Goal: Information Seeking & Learning: Learn about a topic

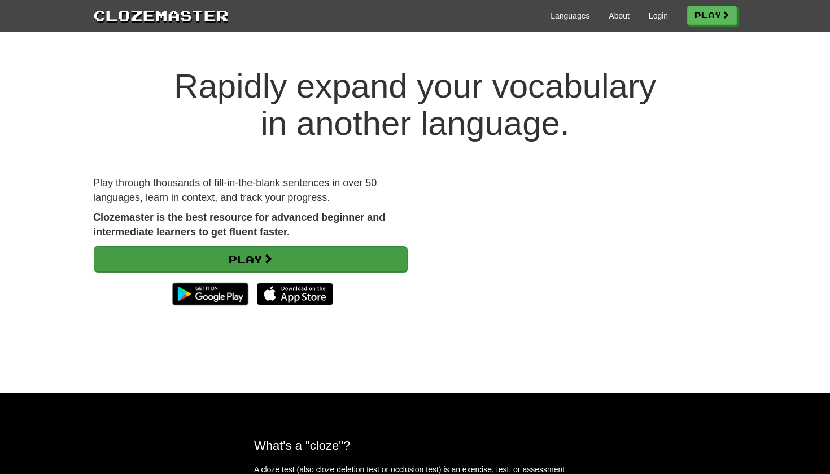
click at [353, 260] on link "Play" at bounding box center [250, 259] width 313 height 26
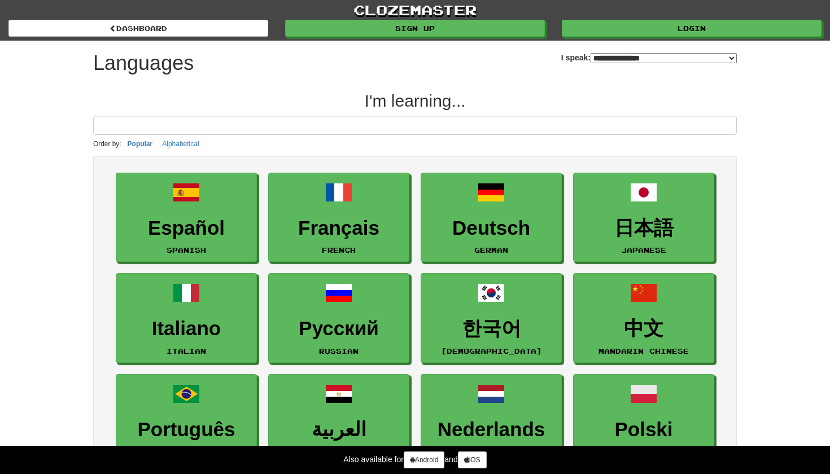
select select "*******"
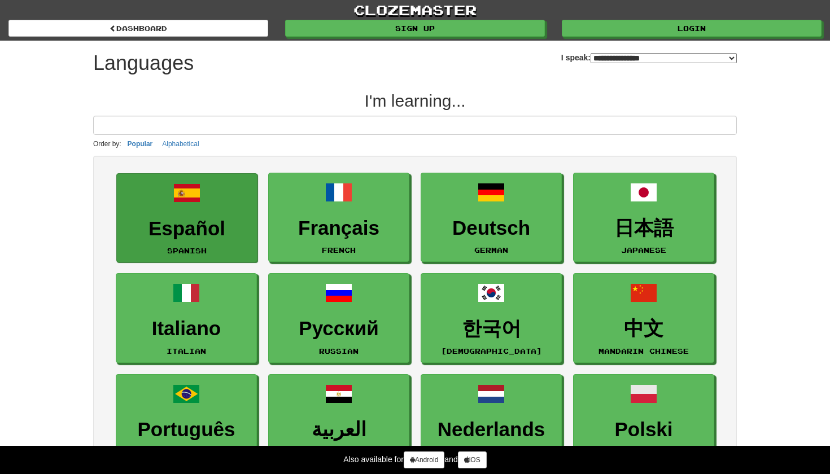
click at [212, 220] on h3 "Español" at bounding box center [186, 229] width 129 height 22
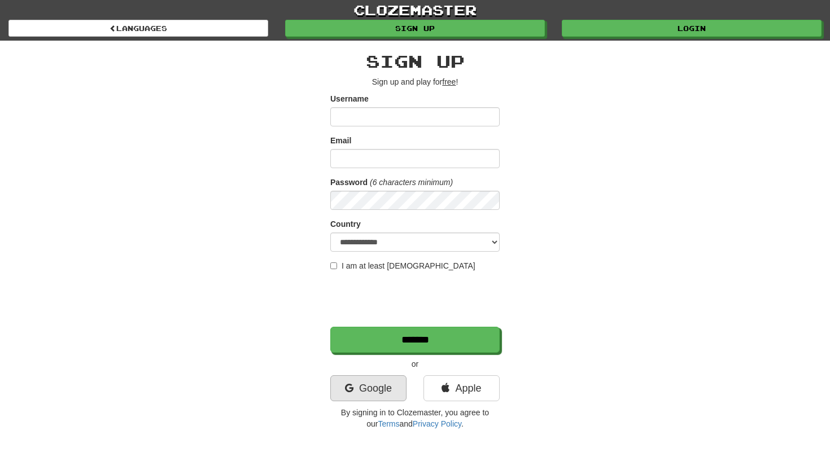
click at [385, 386] on link "Google" at bounding box center [368, 388] width 76 height 26
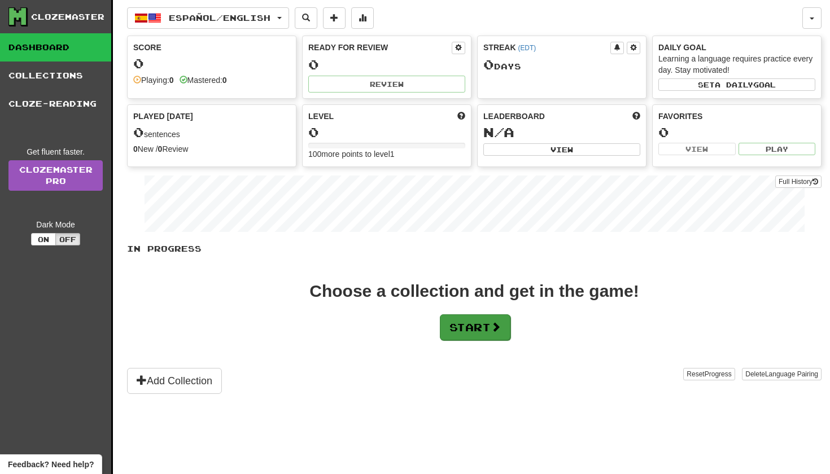
click at [474, 331] on button "Start" at bounding box center [475, 327] width 71 height 26
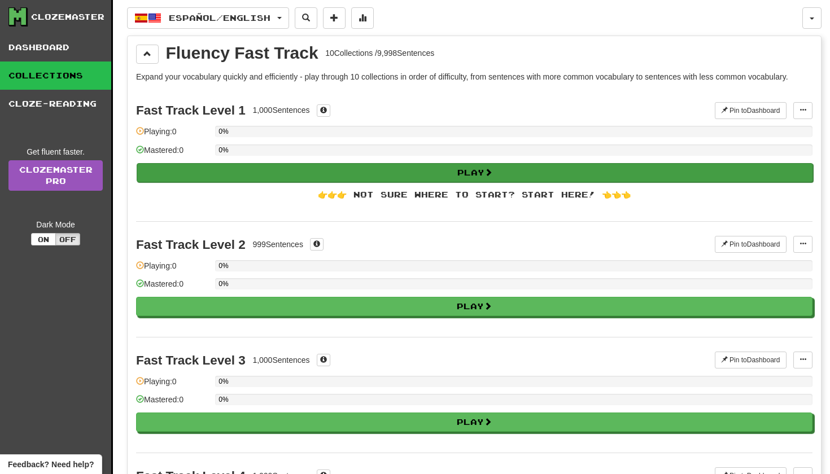
click at [376, 170] on button "Play" at bounding box center [475, 172] width 676 height 19
select select "**"
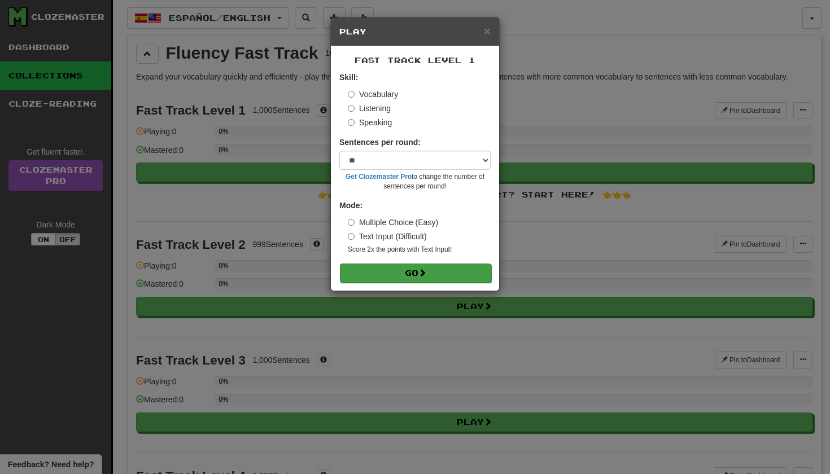
click at [411, 270] on button "Go" at bounding box center [415, 273] width 151 height 19
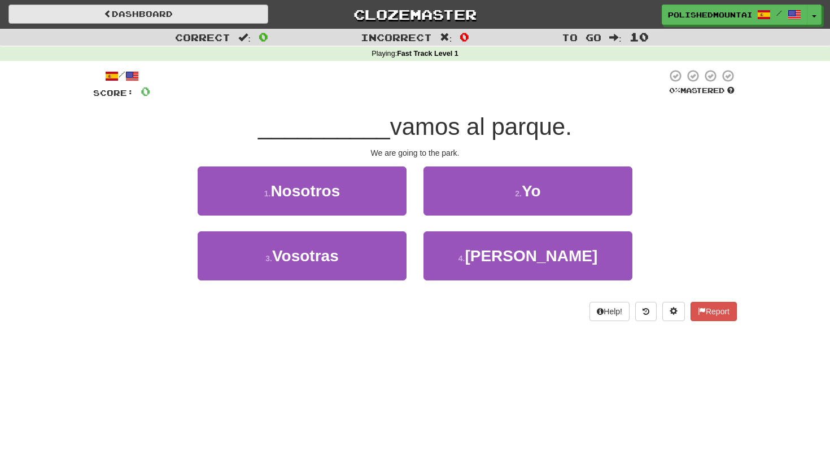
click at [103, 5] on link "Dashboard" at bounding box center [138, 14] width 260 height 19
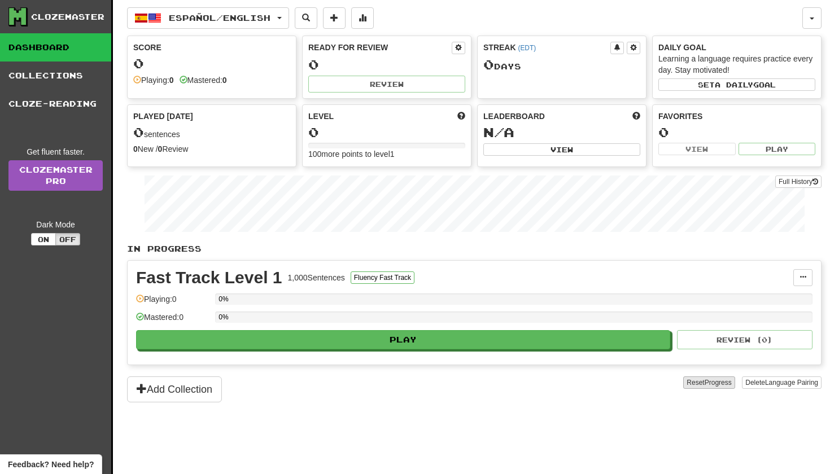
click at [707, 383] on span "Progress" at bounding box center [717, 383] width 27 height 8
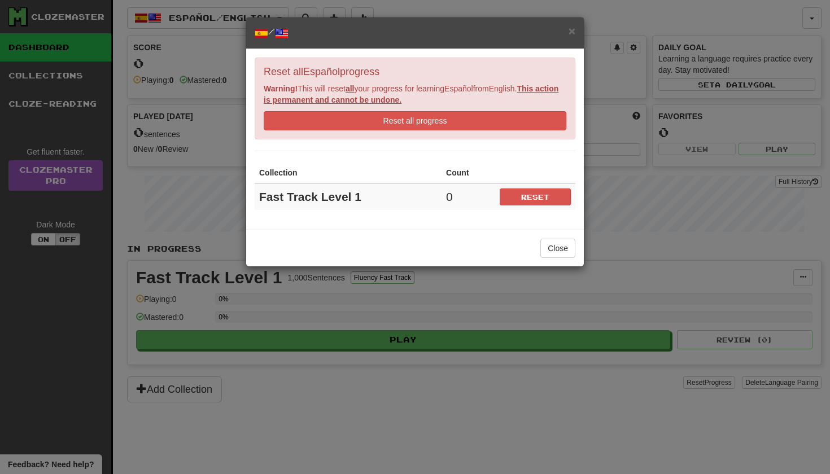
click at [566, 37] on h5 "/" at bounding box center [415, 33] width 321 height 14
click at [568, 34] on span "×" at bounding box center [571, 30] width 7 height 13
